Goal: Navigation & Orientation: Find specific page/section

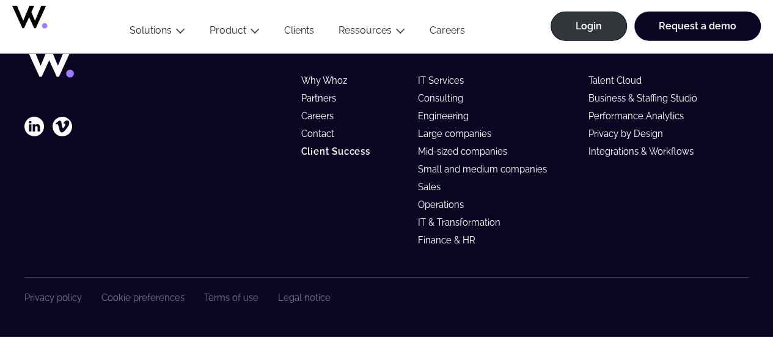
scroll to position [4094, 0]
click at [443, 202] on link "Operations" at bounding box center [446, 204] width 57 height 10
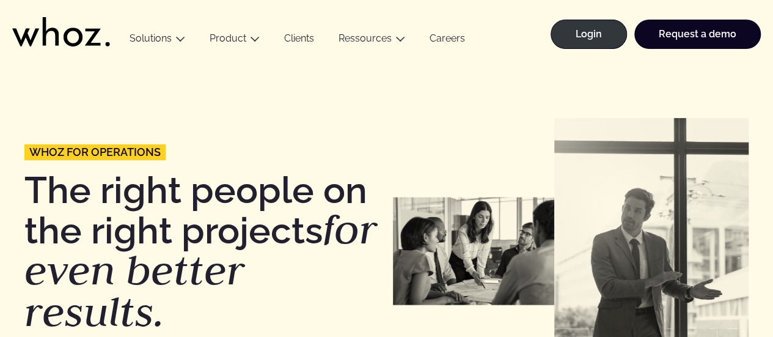
click at [441, 40] on link "Careers" at bounding box center [447, 40] width 60 height 17
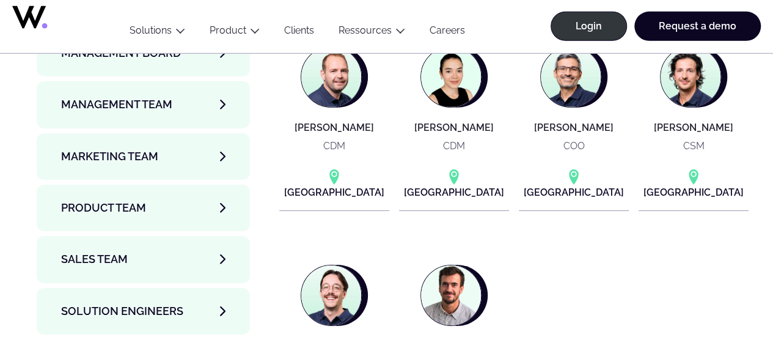
scroll to position [4215, 0]
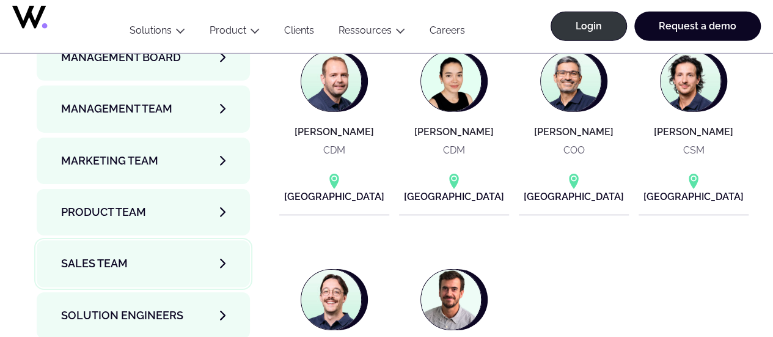
click at [122, 240] on link "Sales team" at bounding box center [143, 263] width 213 height 46
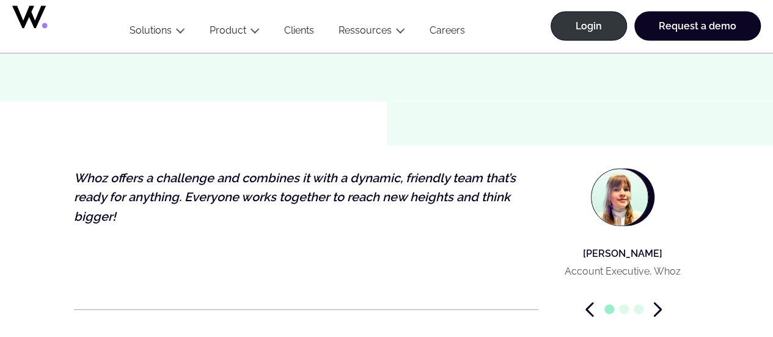
scroll to position [3520, 0]
